Goal: Task Accomplishment & Management: Use online tool/utility

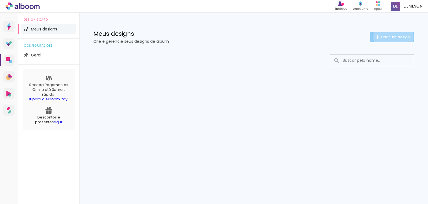
click at [393, 37] on span "Criar um design" at bounding box center [395, 37] width 29 height 4
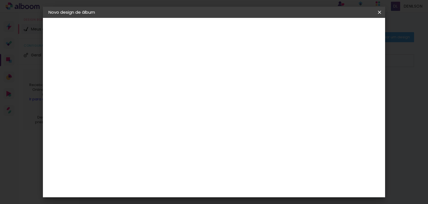
click at [377, 13] on iron-icon at bounding box center [379, 12] width 7 height 6
